Goal: Transaction & Acquisition: Purchase product/service

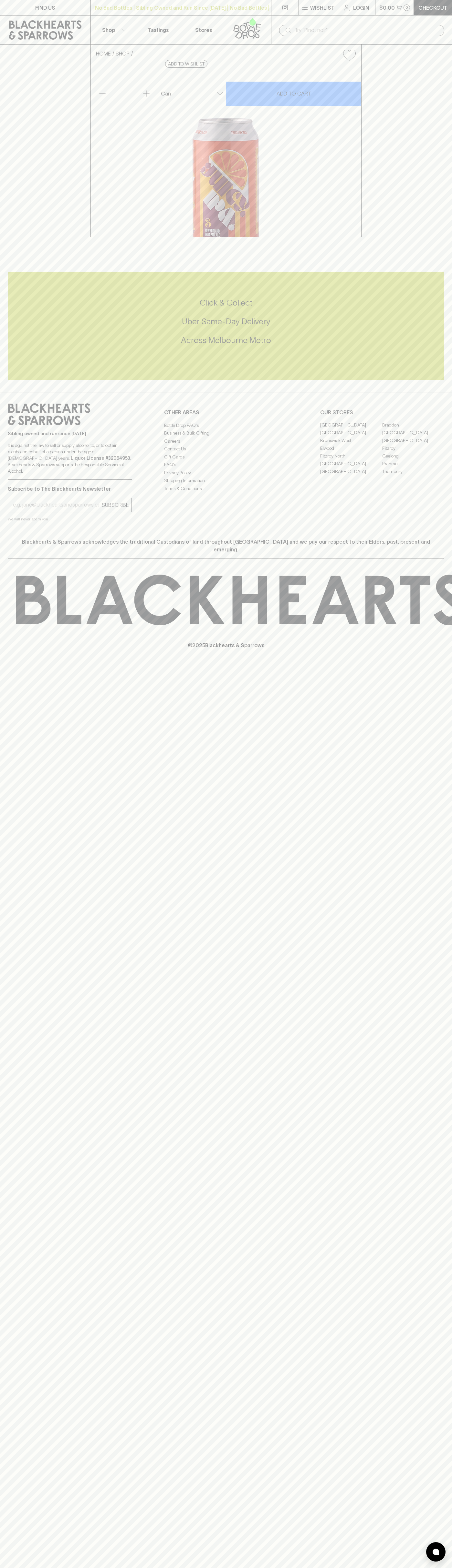
click at [83, 30] on icon at bounding box center [45, 30] width 81 height 19
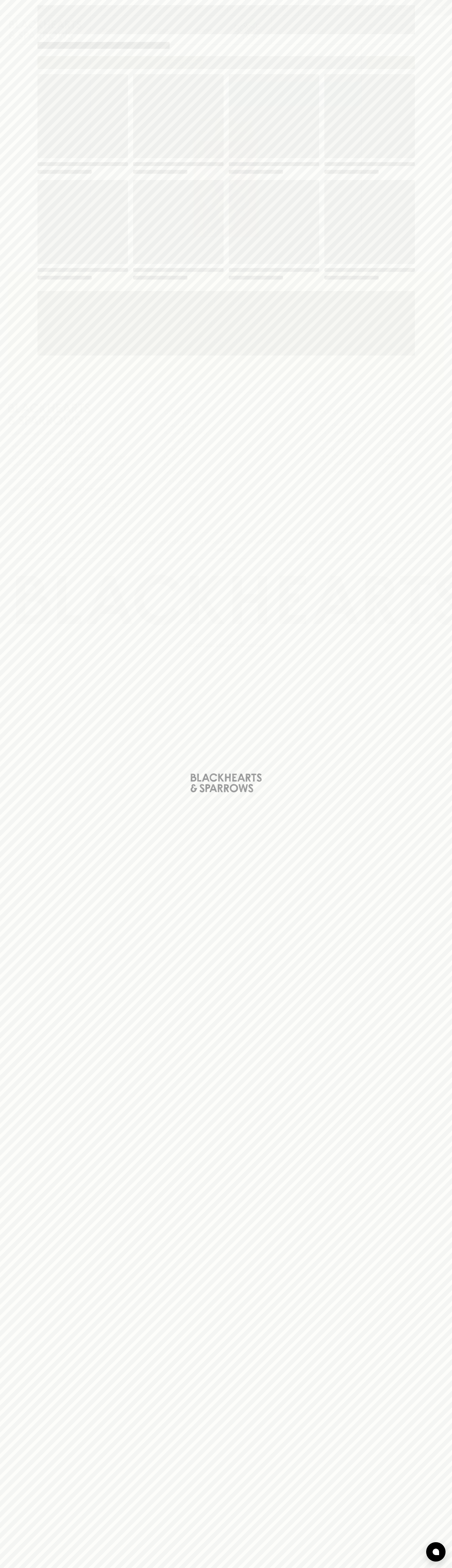
click at [446, 1436] on div "Loading" at bounding box center [226, 784] width 452 height 1568
click at [186, 1567] on html "FIND US | No Bad Bottles | Sibling Owned and Run Since [DATE] | No Bad Bottles …" at bounding box center [226, 784] width 452 height 1568
click at [21, 258] on div "Loading" at bounding box center [226, 784] width 452 height 1568
